Goal: Task Accomplishment & Management: Manage account settings

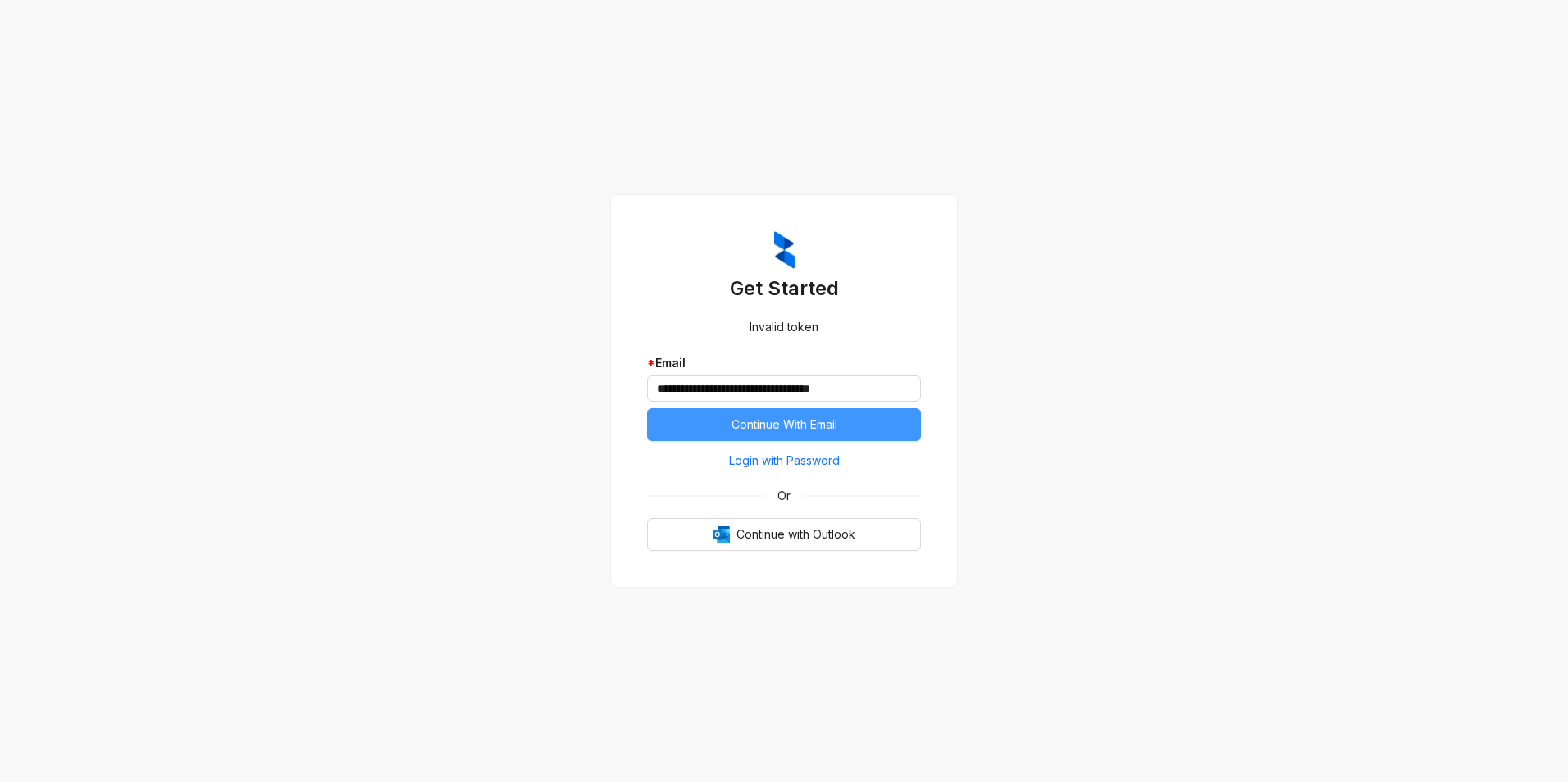
click at [813, 434] on button "Continue With Email" at bounding box center [784, 425] width 274 height 33
click at [809, 542] on span "Continue with Outlook" at bounding box center [796, 535] width 119 height 18
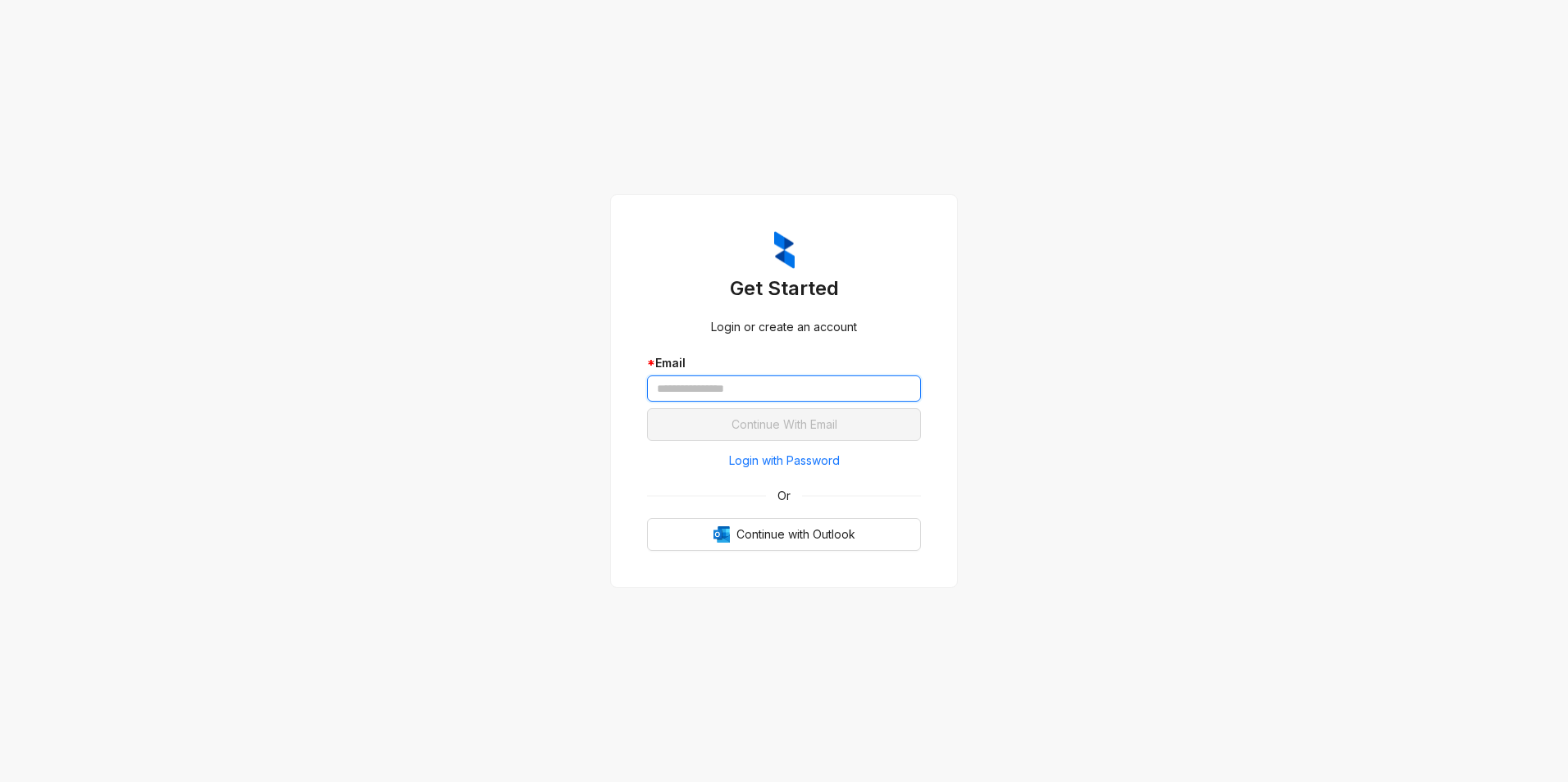
drag, startPoint x: 0, startPoint y: 0, endPoint x: 776, endPoint y: 401, distance: 873.5
click at [776, 401] on input "text" at bounding box center [784, 389] width 274 height 27
click at [527, 367] on div "Get Started Login or create an account * Email Continue With Email Login with P…" at bounding box center [784, 391] width 1568 height 782
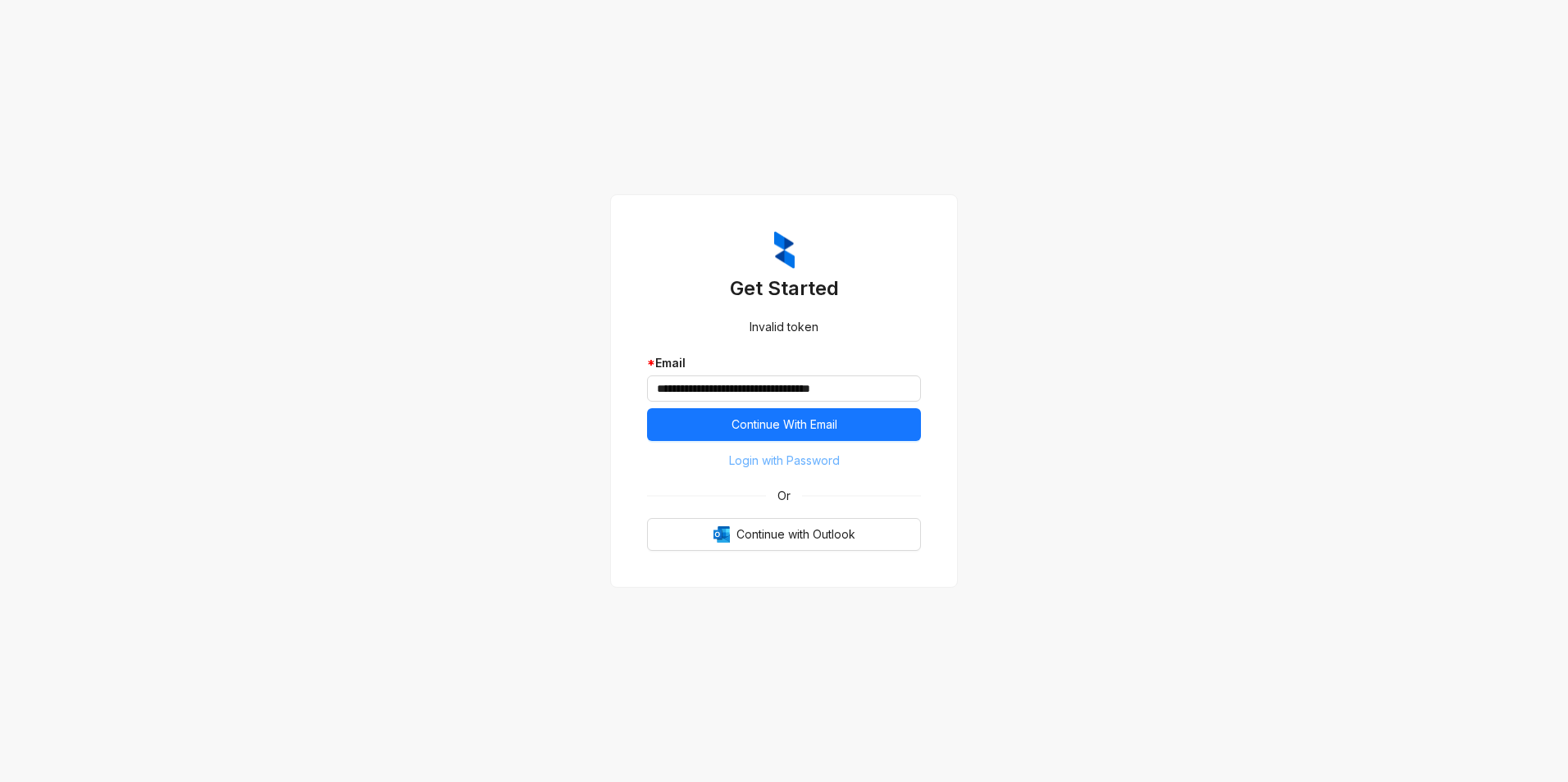
click at [782, 462] on span "Login with Password" at bounding box center [784, 461] width 111 height 18
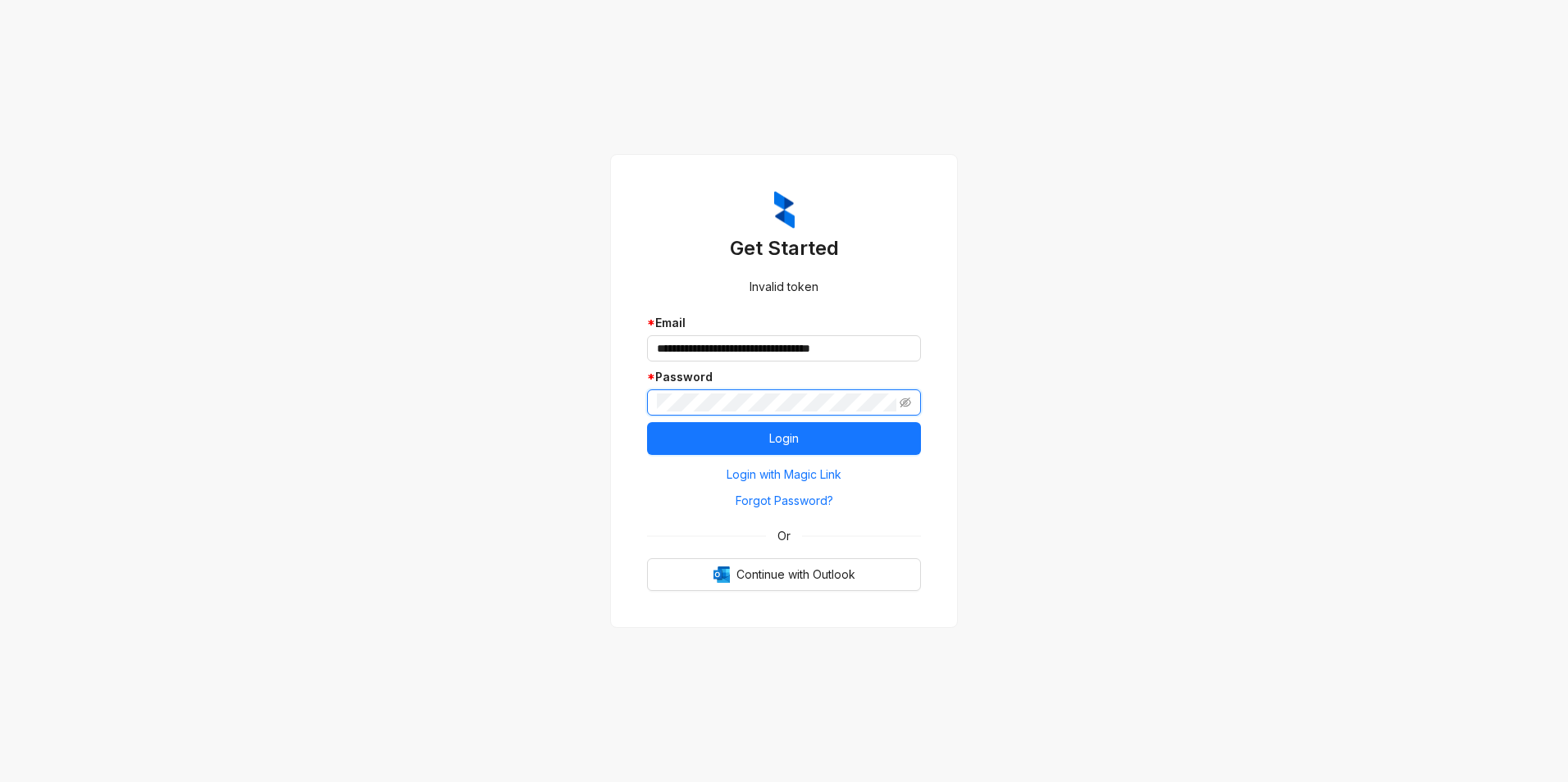
click at [647, 422] on button "Login" at bounding box center [784, 438] width 274 height 33
click at [618, 416] on div "**********" at bounding box center [784, 391] width 347 height 474
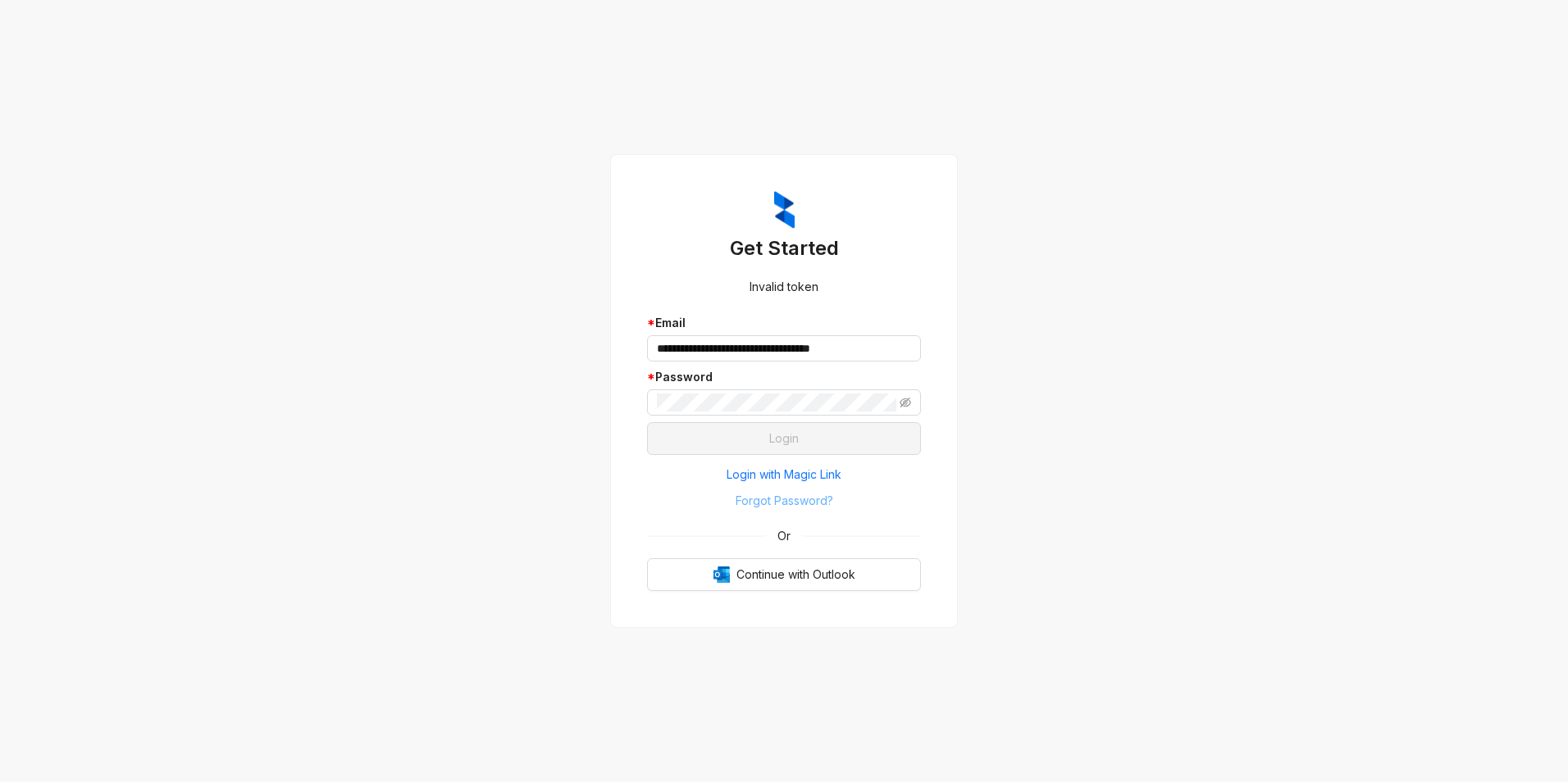
click at [672, 488] on button "Forgot Password?" at bounding box center [784, 501] width 274 height 27
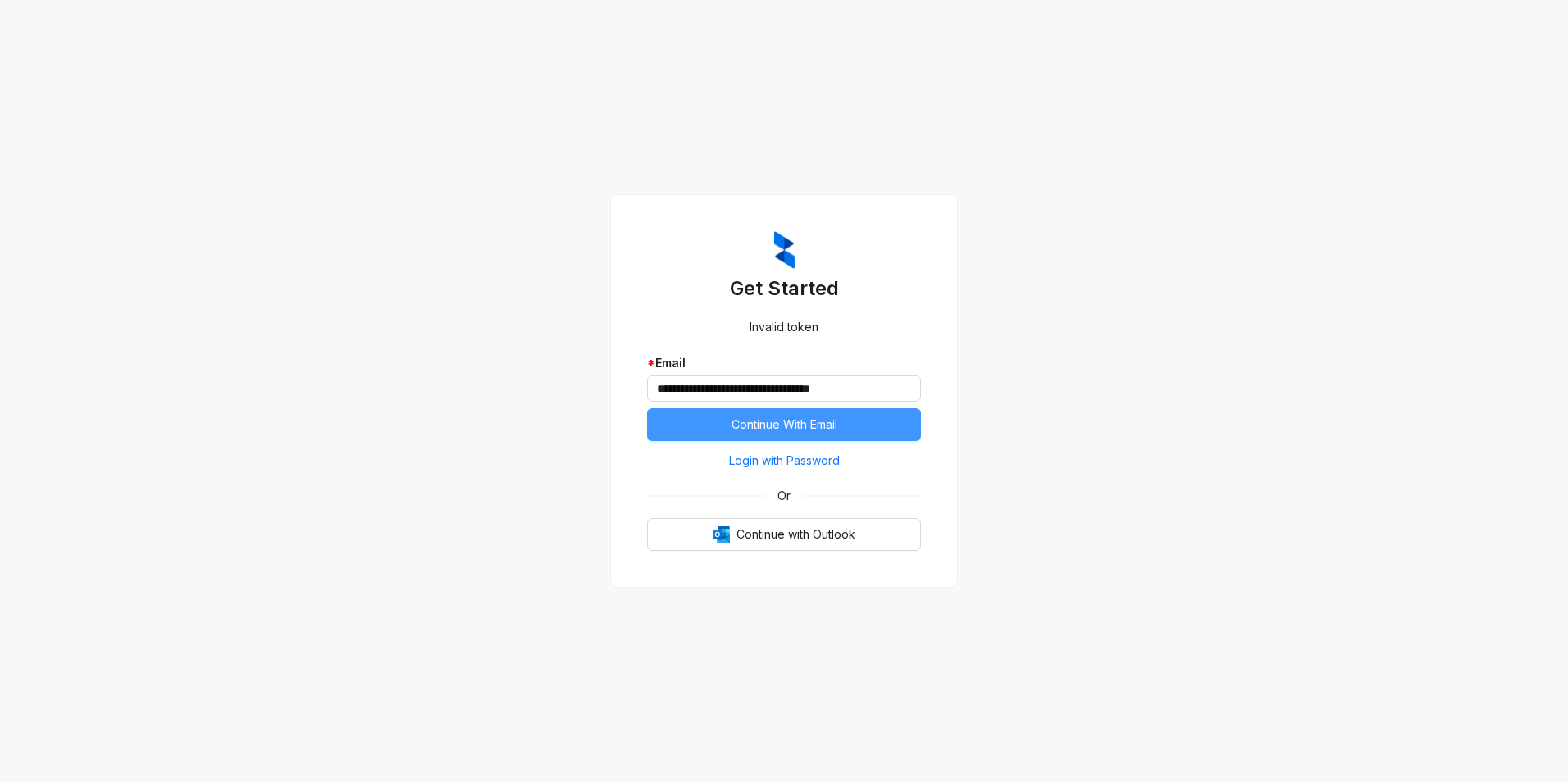
click at [764, 422] on span "Continue With Email" at bounding box center [784, 425] width 105 height 18
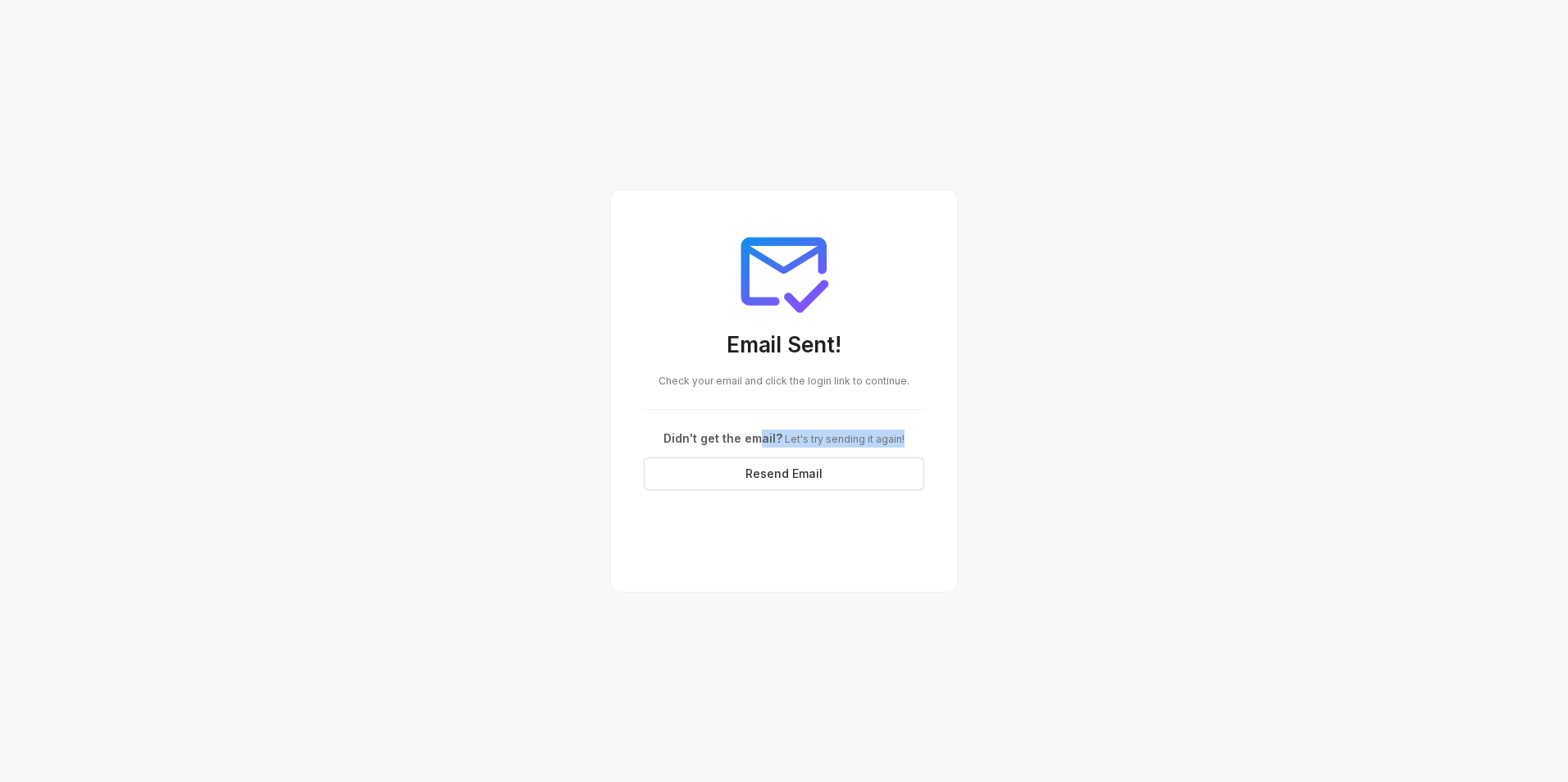
drag, startPoint x: 764, startPoint y: 422, endPoint x: 1164, endPoint y: 425, distance: 400.0
click at [1164, 425] on div "Email Sent! Check your email and click the login link to continue. Didn't get t…" at bounding box center [784, 391] width 1568 height 782
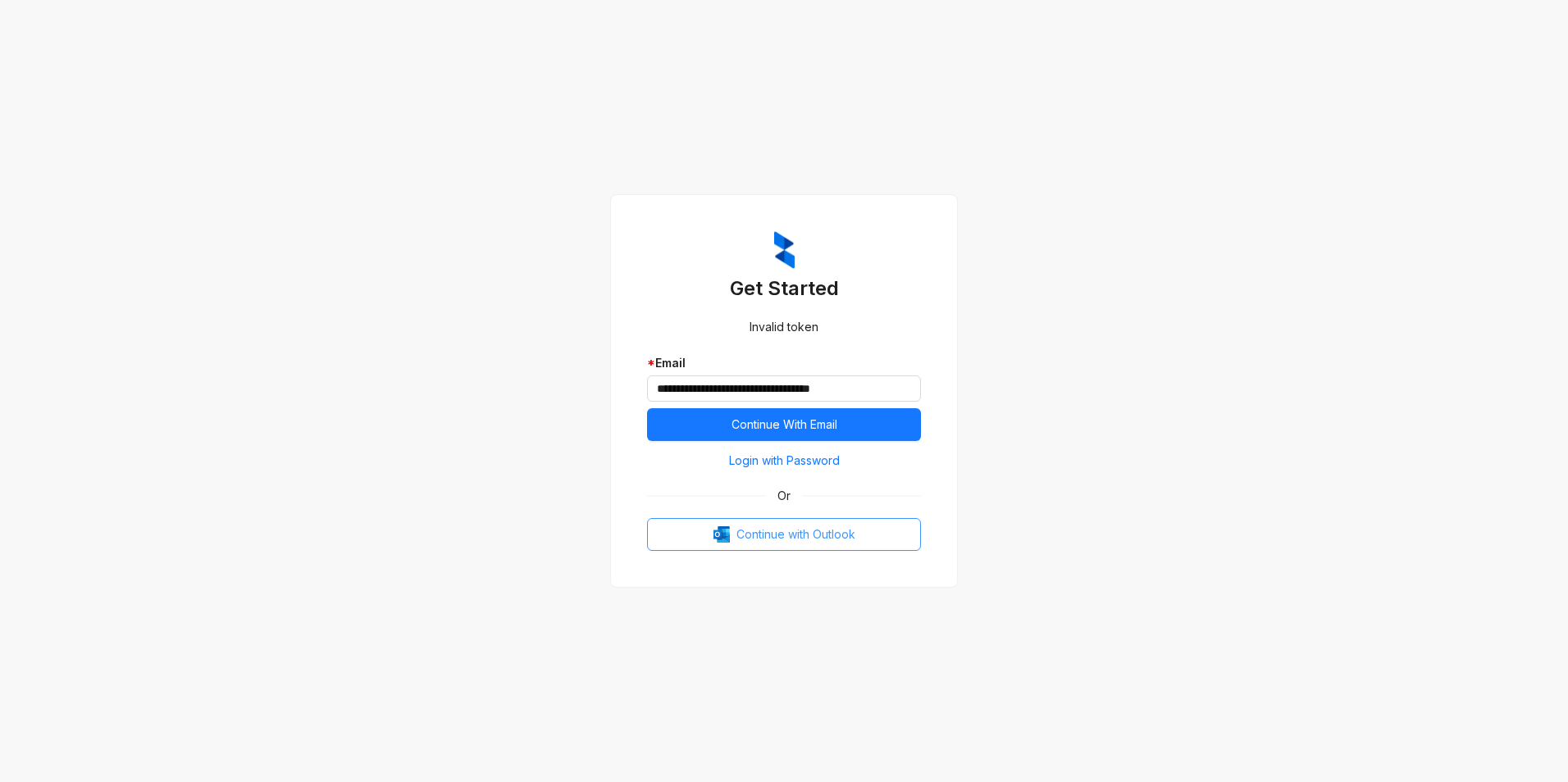
click at [806, 540] on span "Continue with Outlook" at bounding box center [796, 535] width 119 height 18
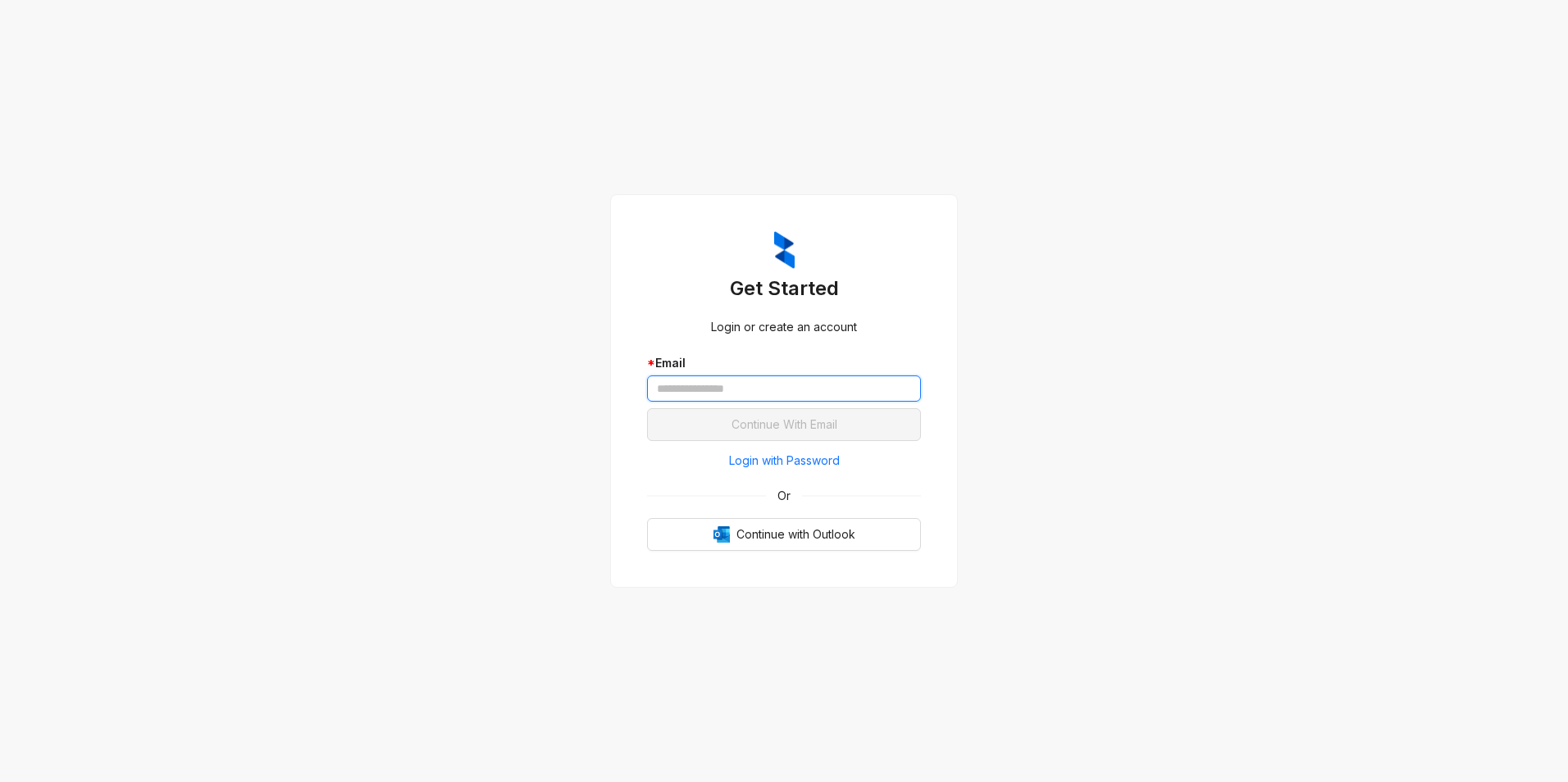
click at [768, 396] on input "text" at bounding box center [784, 389] width 274 height 27
type input "**********"
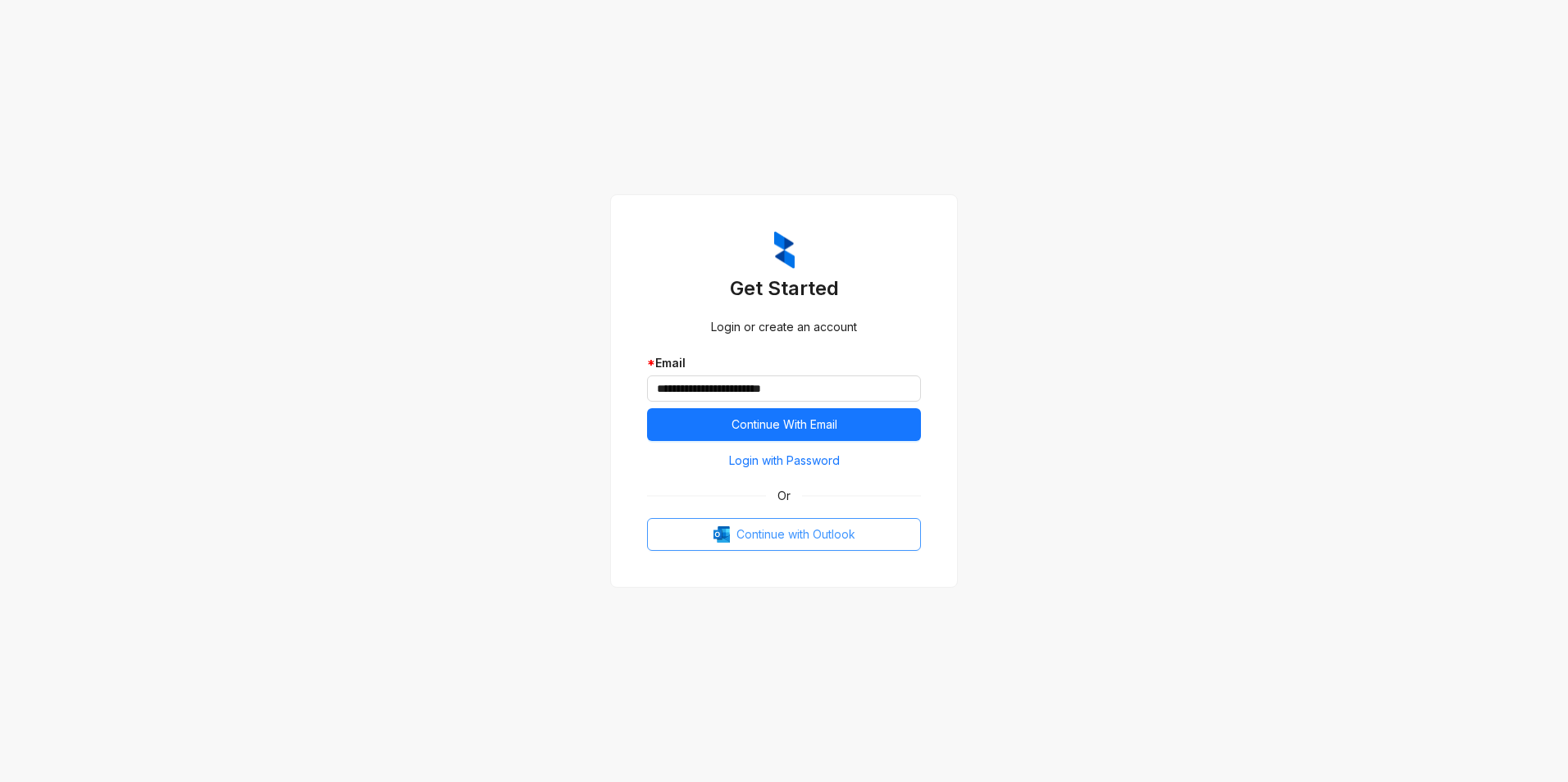
click at [761, 536] on span "Continue with Outlook" at bounding box center [796, 535] width 119 height 18
click at [773, 537] on span "Continue with Outlook" at bounding box center [796, 535] width 119 height 18
click at [873, 540] on button "Continue with Outlook" at bounding box center [784, 535] width 274 height 33
drag, startPoint x: 1037, startPoint y: 377, endPoint x: 1536, endPoint y: 491, distance: 511.9
click at [1460, 26] on div "**********" at bounding box center [784, 391] width 1568 height 782
